Goal: Information Seeking & Learning: Compare options

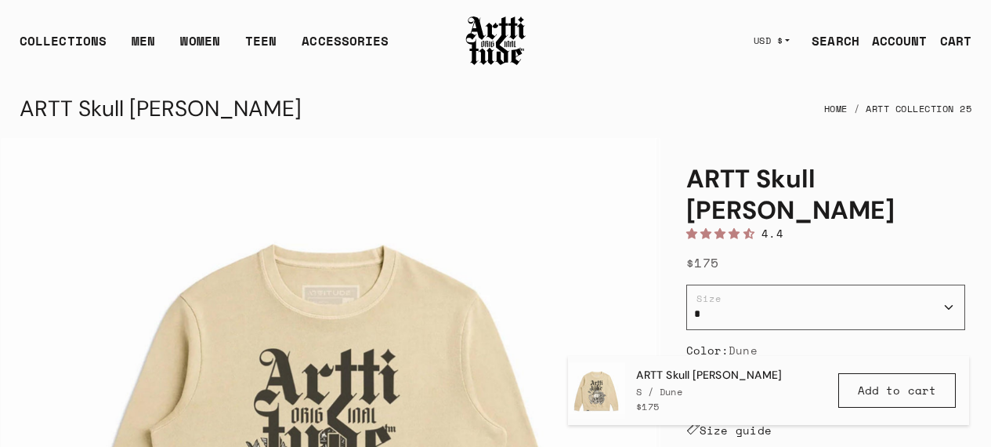
scroll to position [1116, 0]
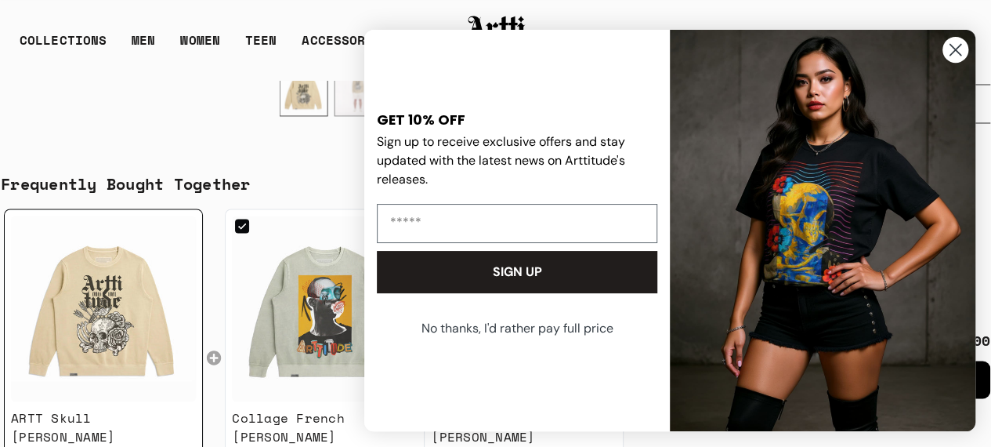
click at [951, 57] on circle "Close dialog" at bounding box center [956, 50] width 26 height 26
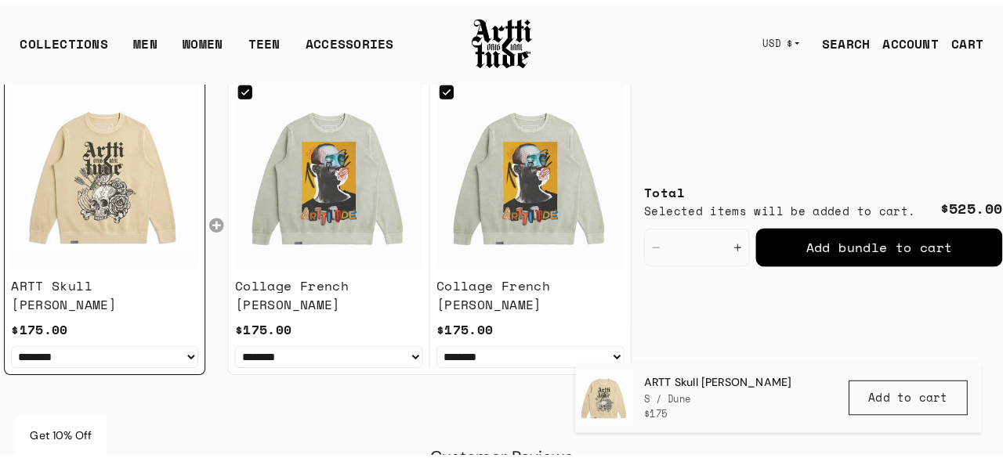
scroll to position [1254, 0]
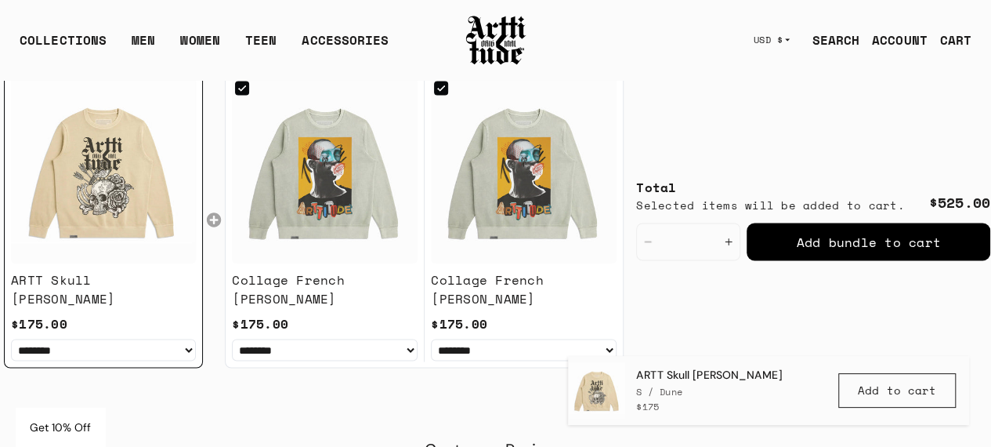
click at [330, 176] on img at bounding box center [325, 171] width 186 height 186
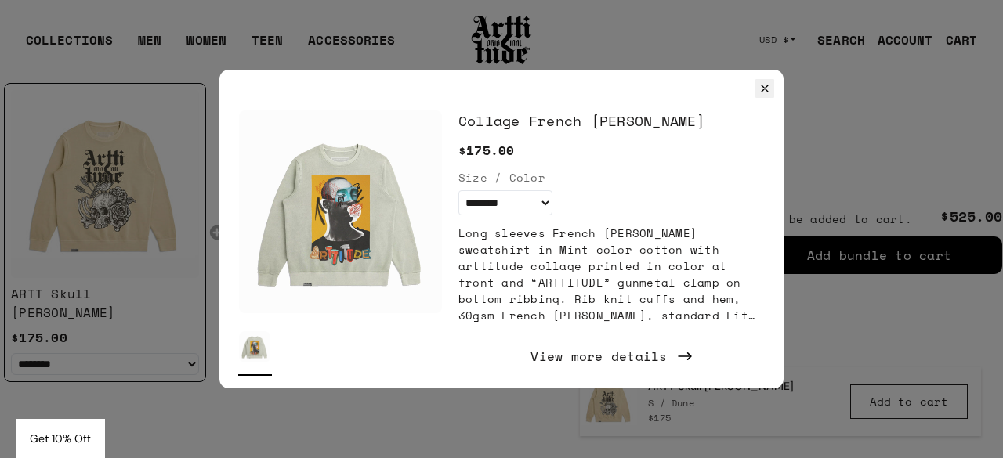
click at [762, 92] on icon "Close" at bounding box center [765, 88] width 13 height 13
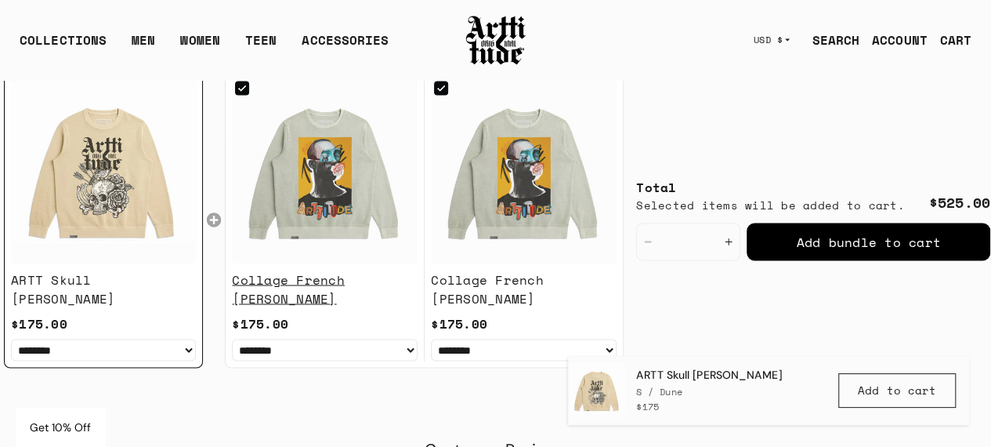
click at [300, 285] on div "Collage French [PERSON_NAME]" at bounding box center [325, 289] width 186 height 38
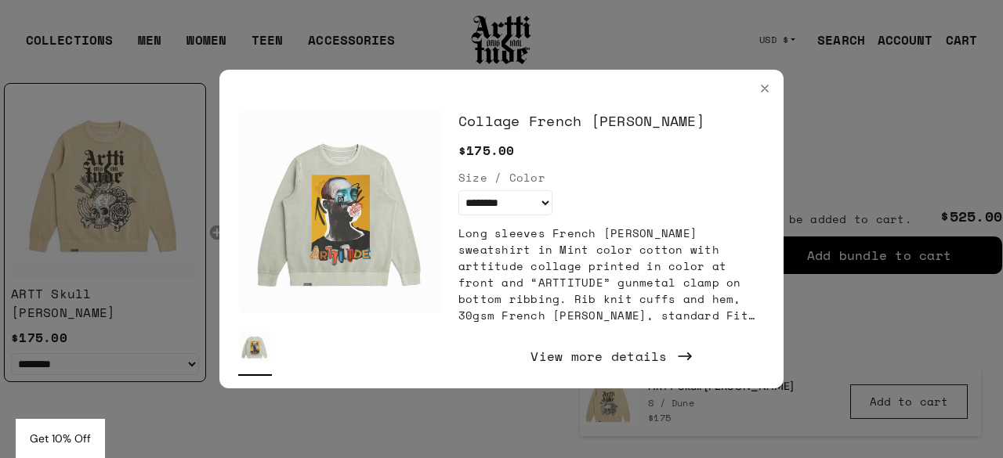
click at [360, 233] on img at bounding box center [340, 211] width 203 height 203
click at [581, 355] on div "View more details" at bounding box center [611, 356] width 306 height 39
drag, startPoint x: 776, startPoint y: 92, endPoint x: 766, endPoint y: 92, distance: 10.2
click at [766, 92] on div at bounding box center [501, 88] width 564 height 19
click at [766, 92] on icon "Close" at bounding box center [765, 88] width 13 height 13
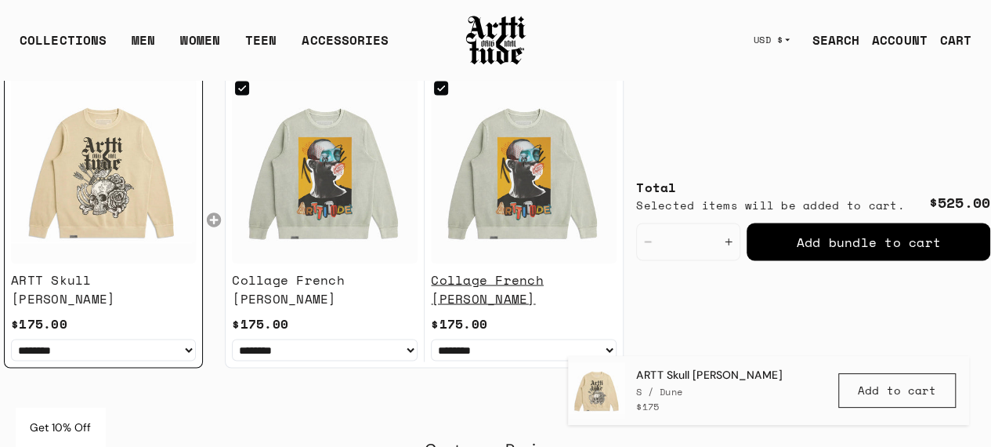
click at [482, 277] on div "Collage French [PERSON_NAME]" at bounding box center [524, 289] width 186 height 38
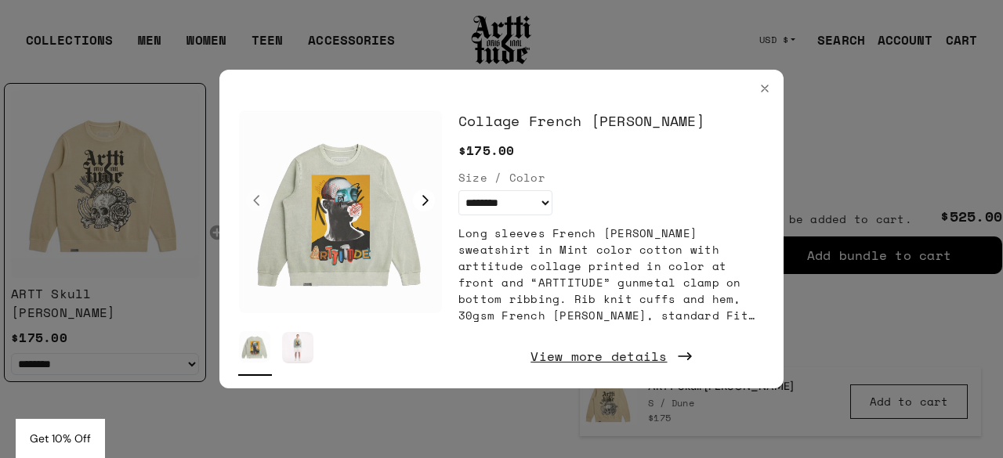
click at [579, 355] on div "View more details" at bounding box center [611, 356] width 306 height 39
